Goal: Find specific page/section: Find specific page/section

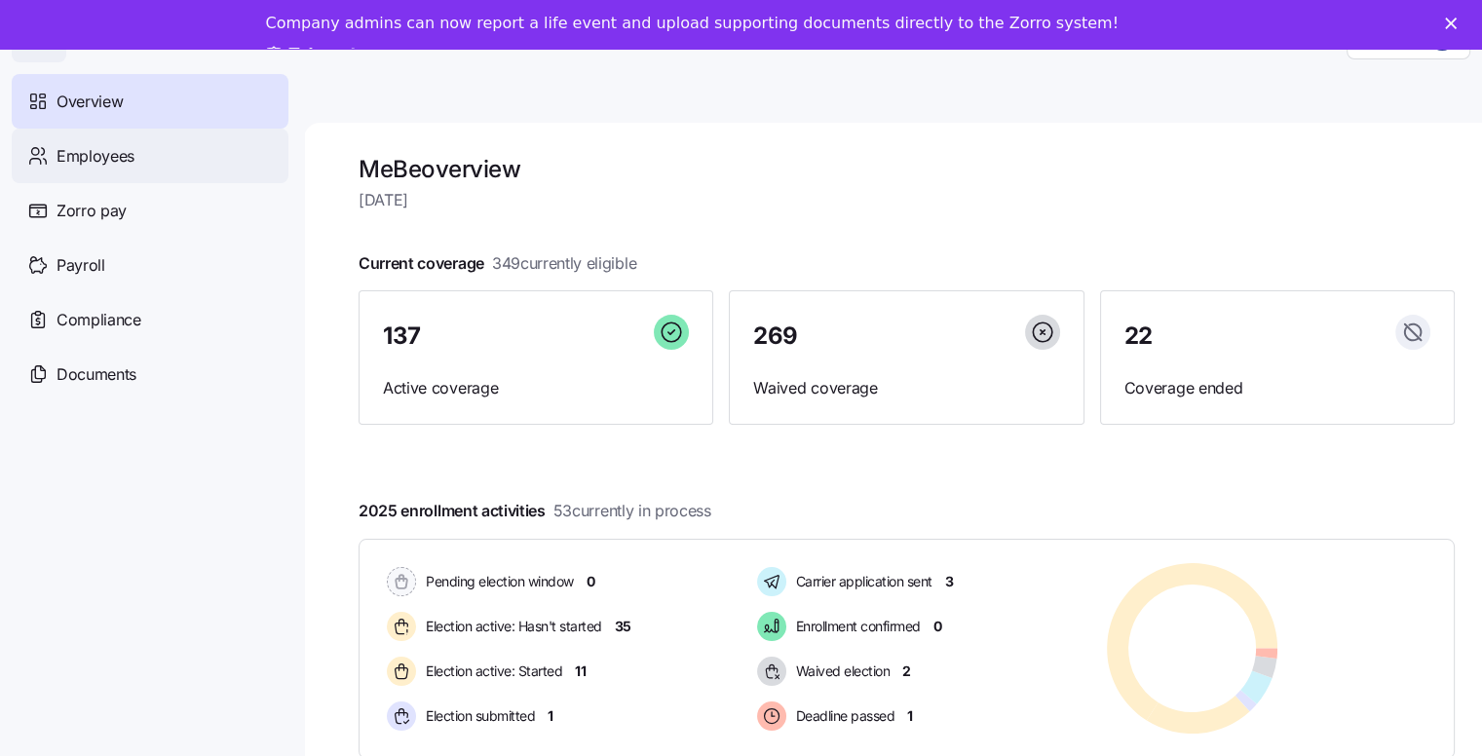
click at [104, 156] on span "Employees" at bounding box center [96, 156] width 78 height 24
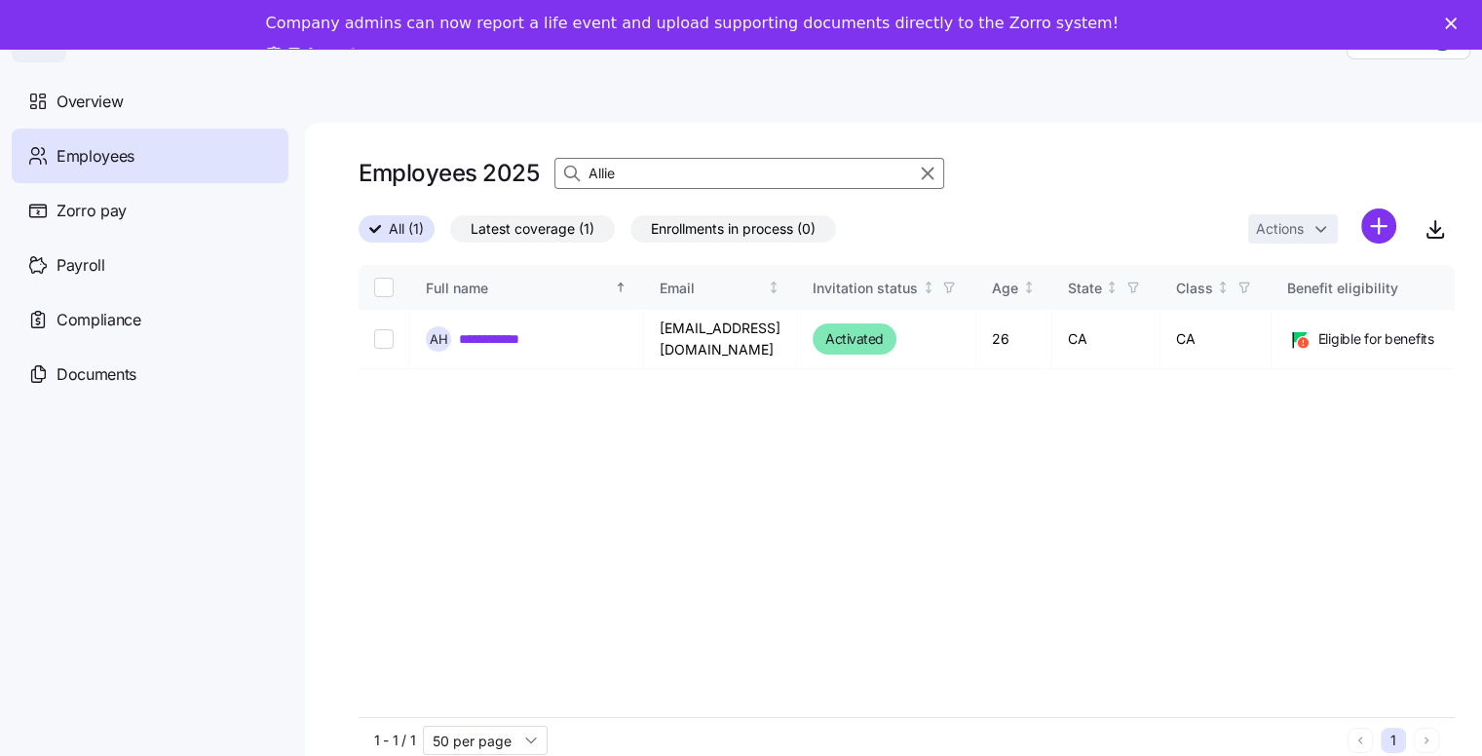
click at [635, 171] on input "Allie" at bounding box center [749, 173] width 390 height 31
drag, startPoint x: 635, startPoint y: 171, endPoint x: 586, endPoint y: 171, distance: 49.7
click at [586, 171] on div "Allie" at bounding box center [749, 173] width 390 height 31
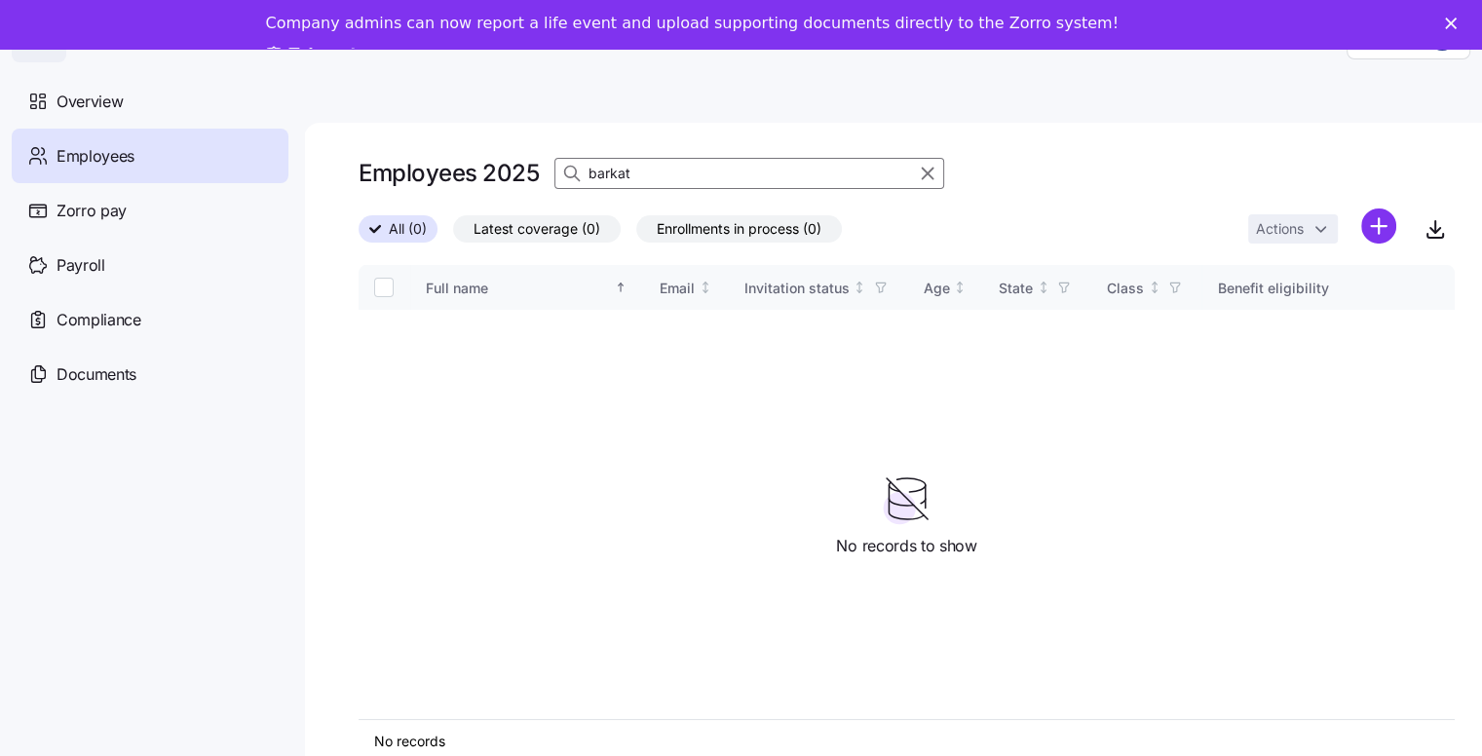
type input "barkat"
